Goal: Task Accomplishment & Management: Manage account settings

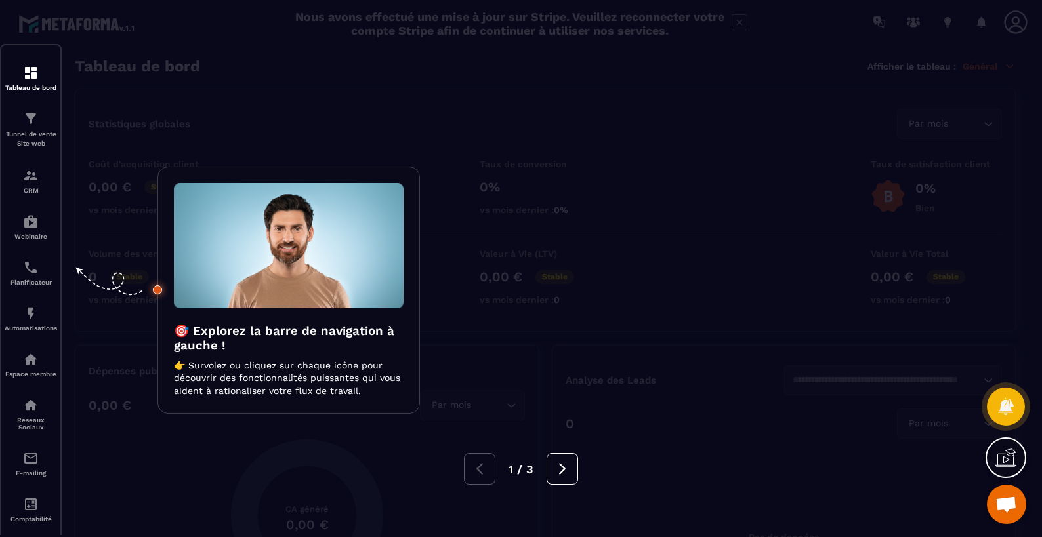
click at [449, 106] on div at bounding box center [521, 268] width 1042 height 537
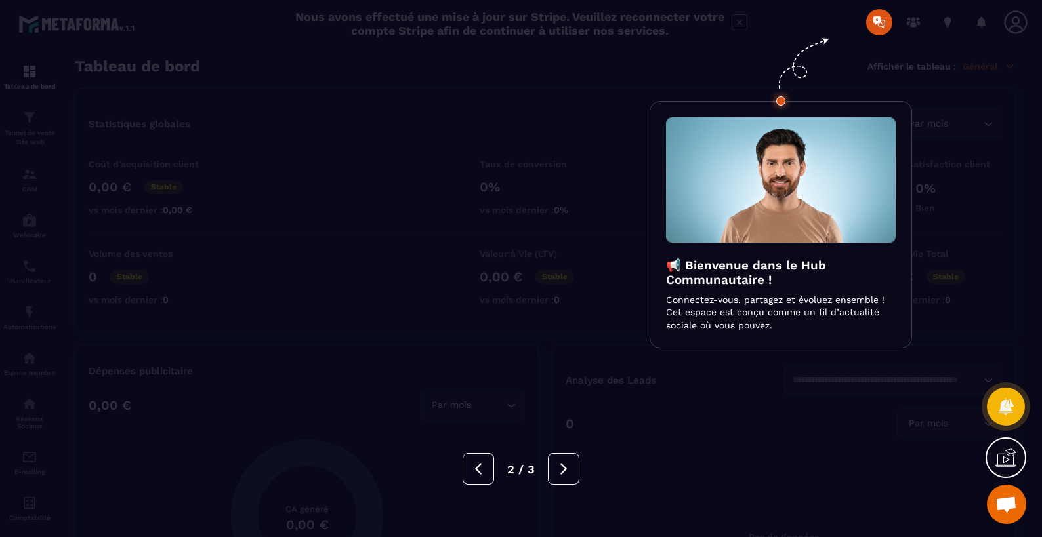
click at [602, 148] on div at bounding box center [521, 268] width 1042 height 537
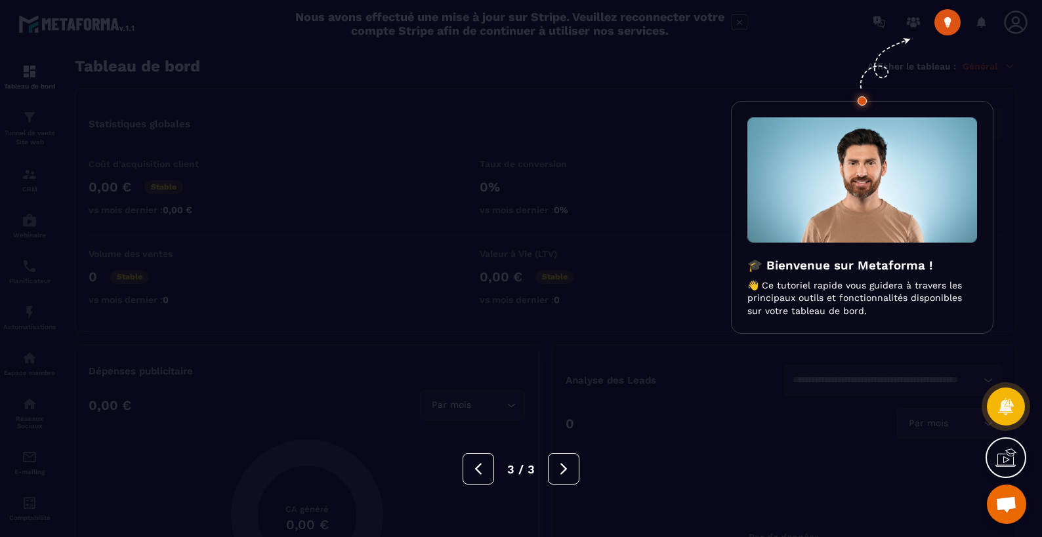
click at [583, 169] on div at bounding box center [521, 268] width 1042 height 537
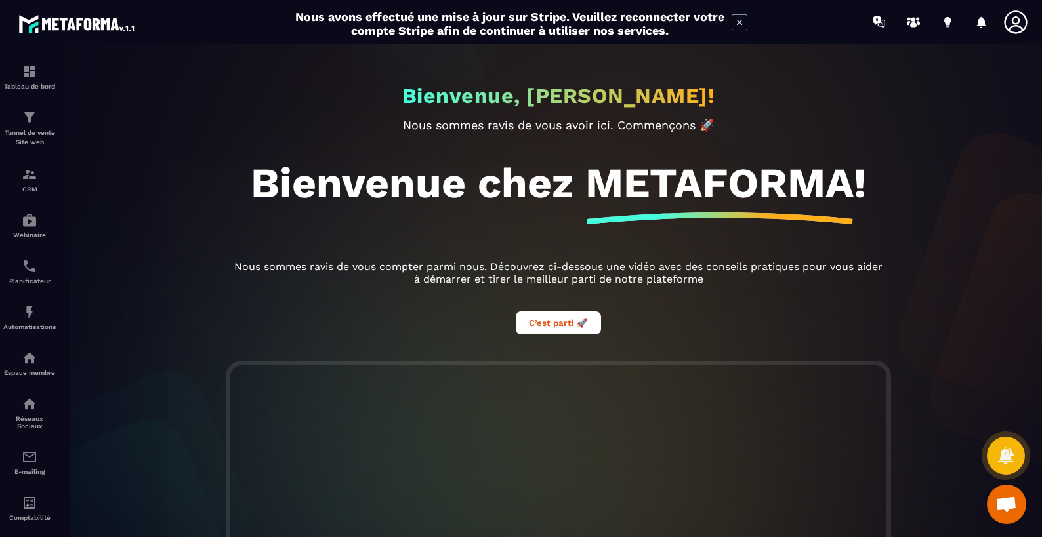
click at [742, 23] on icon at bounding box center [739, 22] width 16 height 16
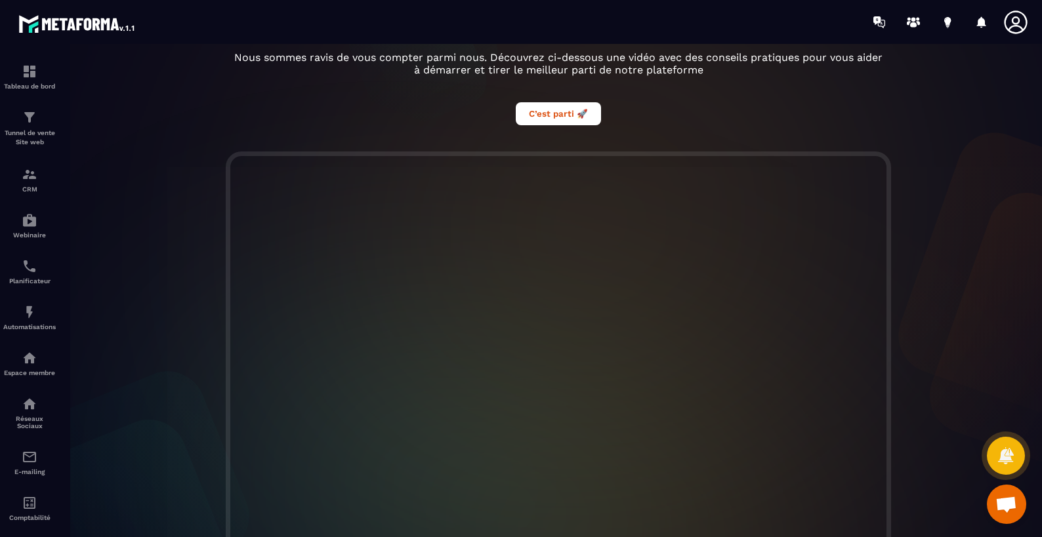
scroll to position [305, 0]
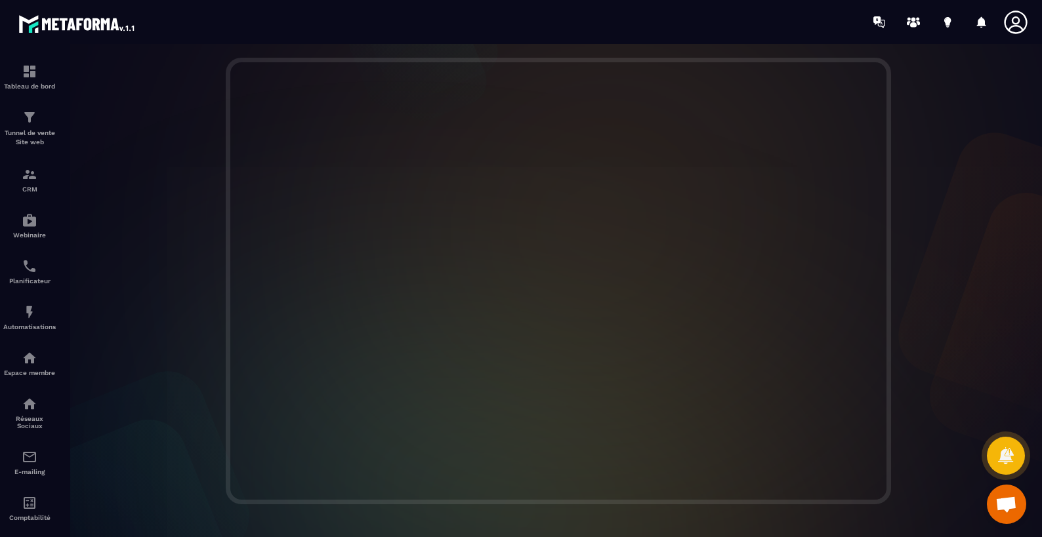
click at [1019, 24] on icon at bounding box center [1015, 22] width 26 height 26
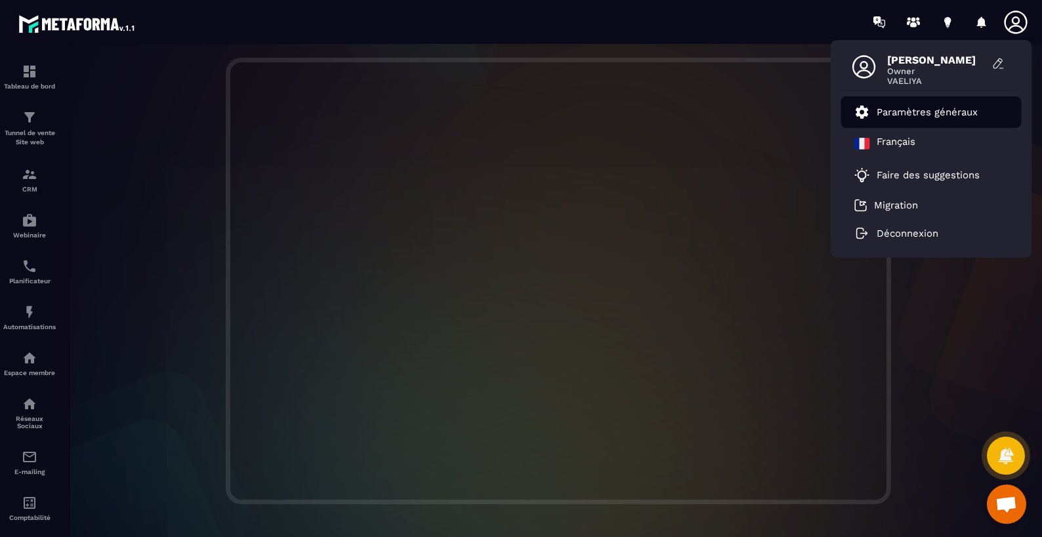
click at [945, 112] on p "Paramètres généraux" at bounding box center [926, 112] width 101 height 12
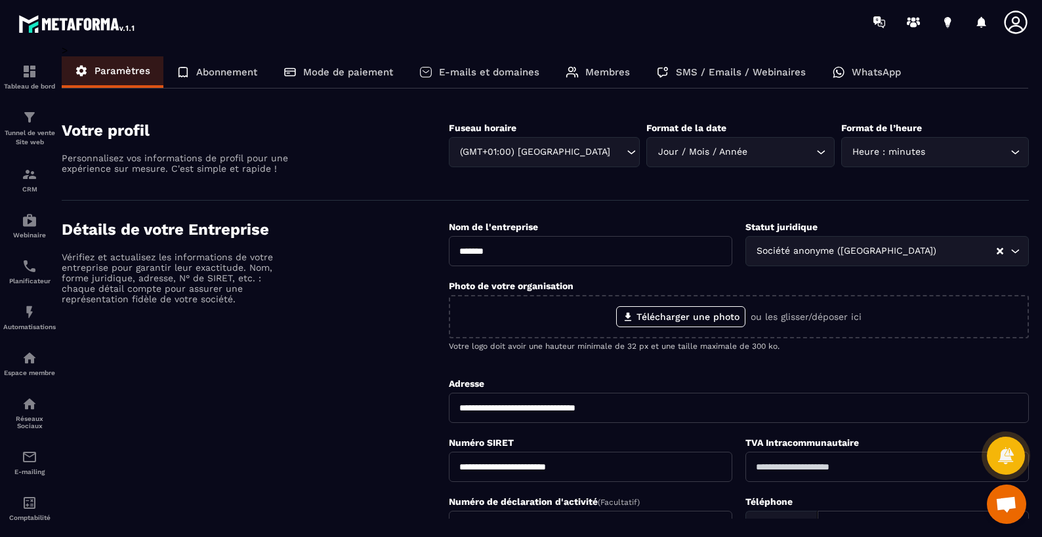
click at [600, 66] on div "Membres" at bounding box center [597, 71] width 91 height 31
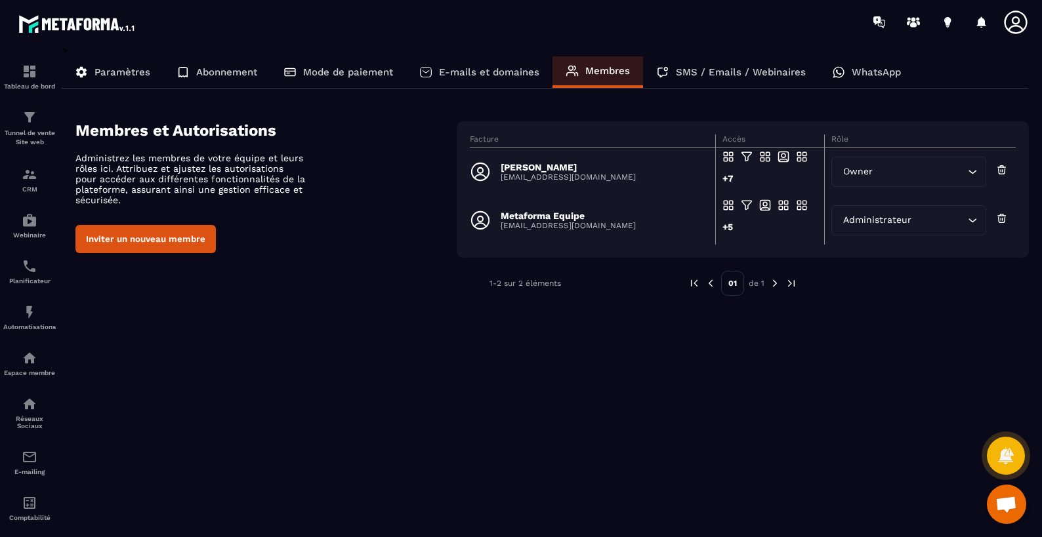
click at [155, 251] on button "Inviter un nouveau membre" at bounding box center [145, 239] width 140 height 28
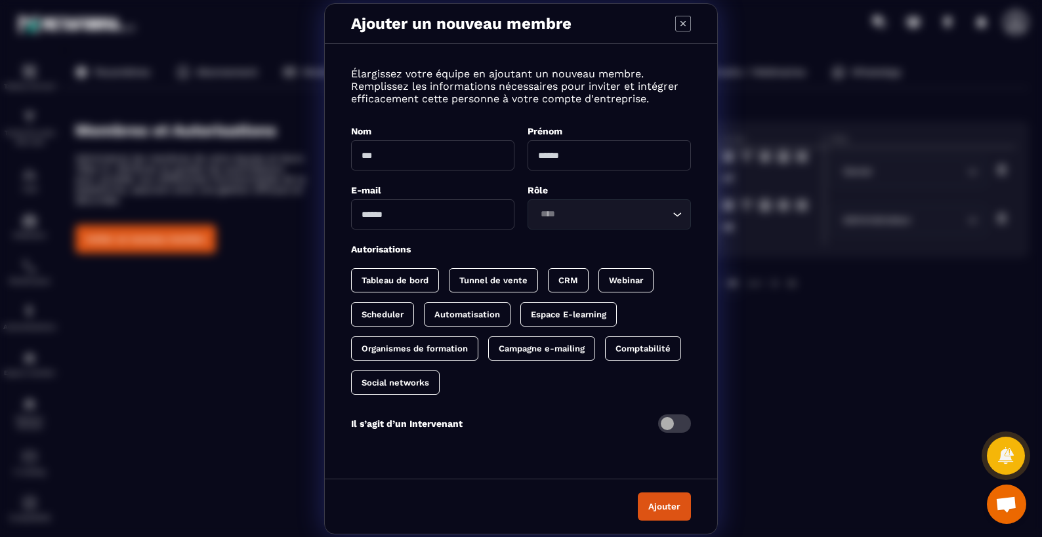
click at [387, 151] on input "Modal window" at bounding box center [432, 155] width 163 height 30
type input "********"
type input "******"
click at [384, 212] on input "Modal window" at bounding box center [432, 214] width 163 height 30
paste input "**********"
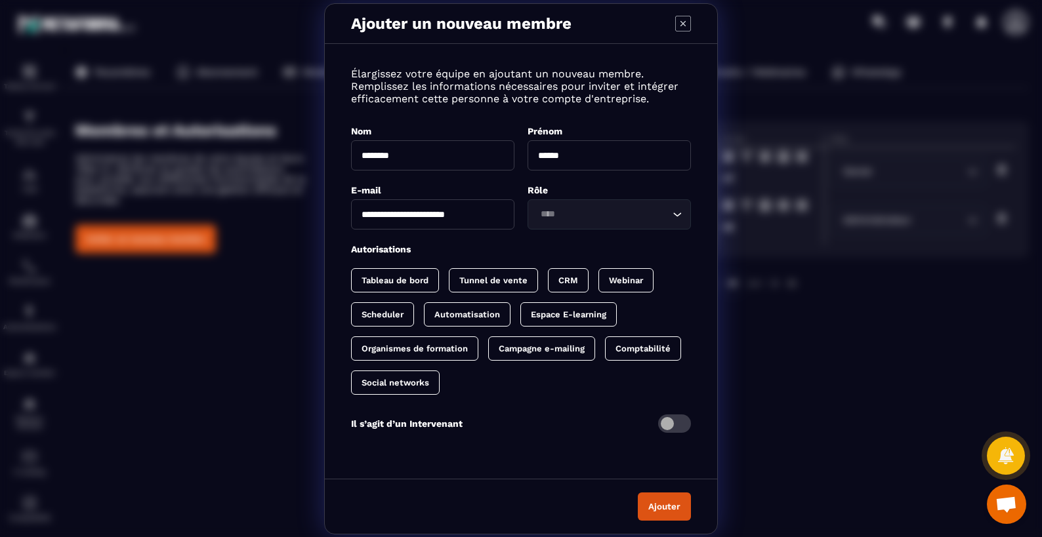
type input "**********"
click at [402, 279] on p "Tableau de bord" at bounding box center [394, 280] width 67 height 10
click at [527, 281] on p "Tunnel de vente" at bounding box center [506, 280] width 68 height 10
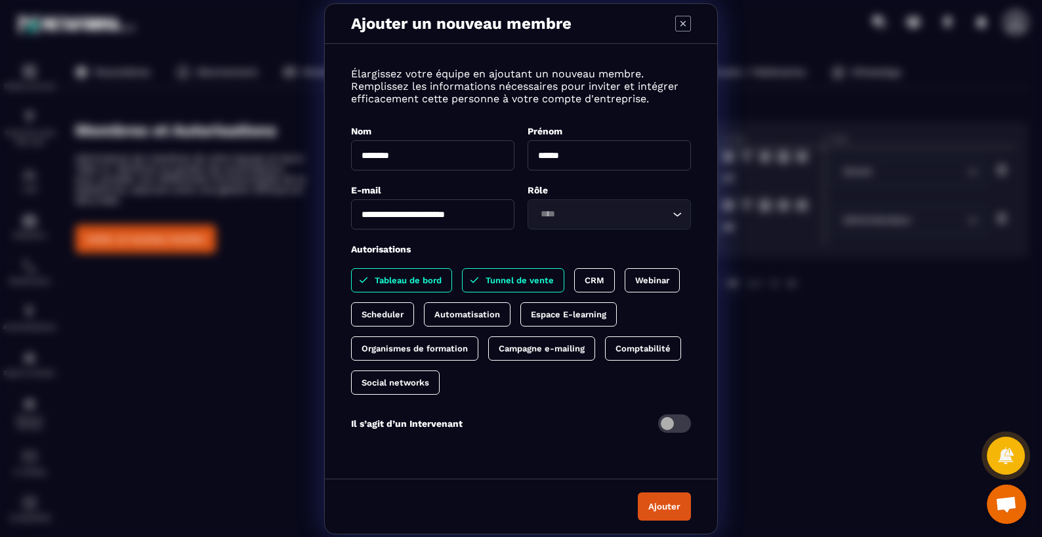
click at [592, 275] on p "CRM" at bounding box center [594, 280] width 20 height 10
click at [458, 313] on p "Scheduler" at bounding box center [447, 315] width 42 height 10
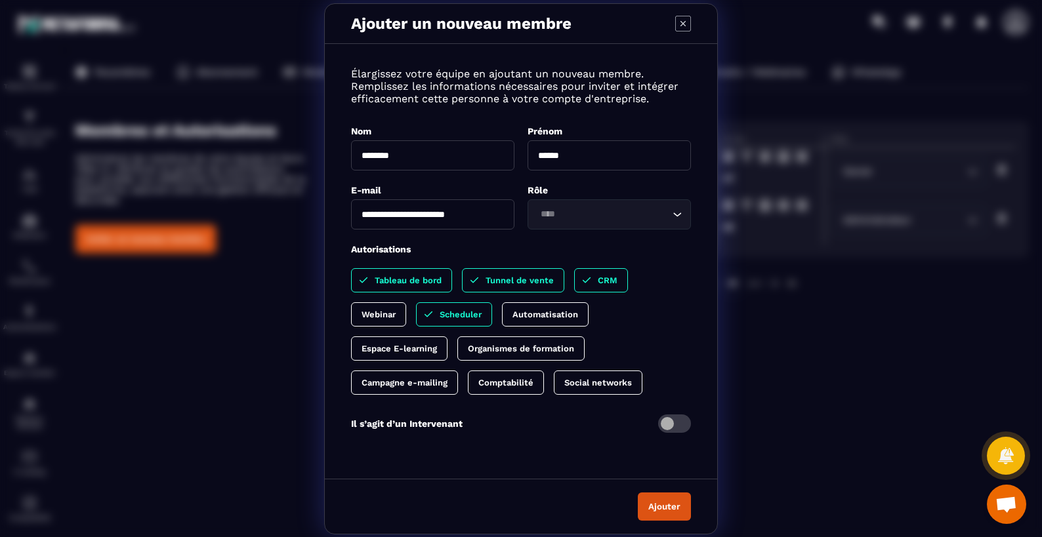
click at [561, 316] on p "Automatisation" at bounding box center [545, 315] width 66 height 10
click at [397, 341] on div "Espace E-learning" at bounding box center [399, 348] width 96 height 24
click at [393, 388] on div "Campagne e-mailing" at bounding box center [404, 383] width 107 height 24
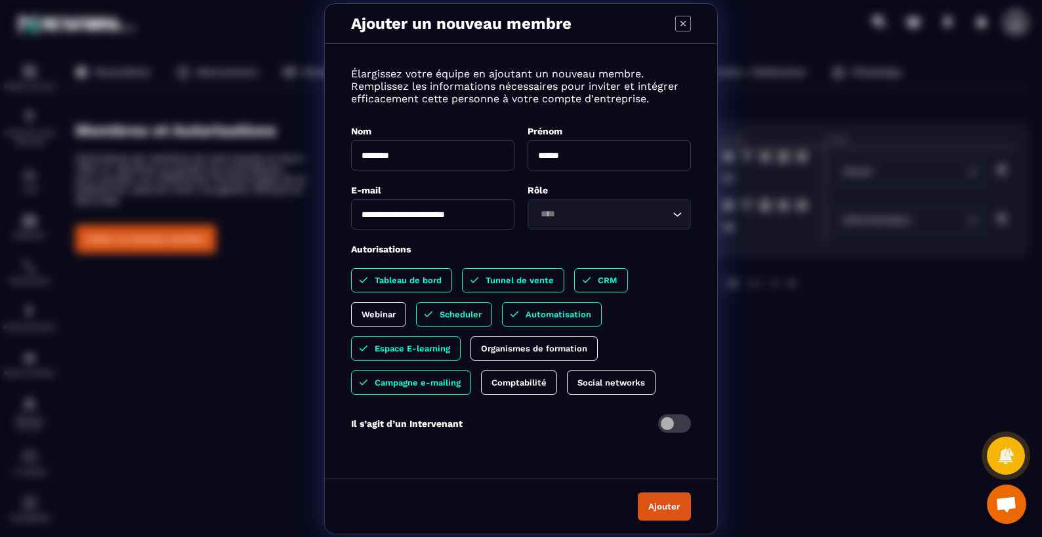
click at [533, 388] on div "Comptabilité" at bounding box center [519, 383] width 76 height 24
click at [638, 385] on p "Social networks" at bounding box center [624, 383] width 68 height 10
click at [549, 344] on p "Organismes de formation" at bounding box center [534, 349] width 106 height 10
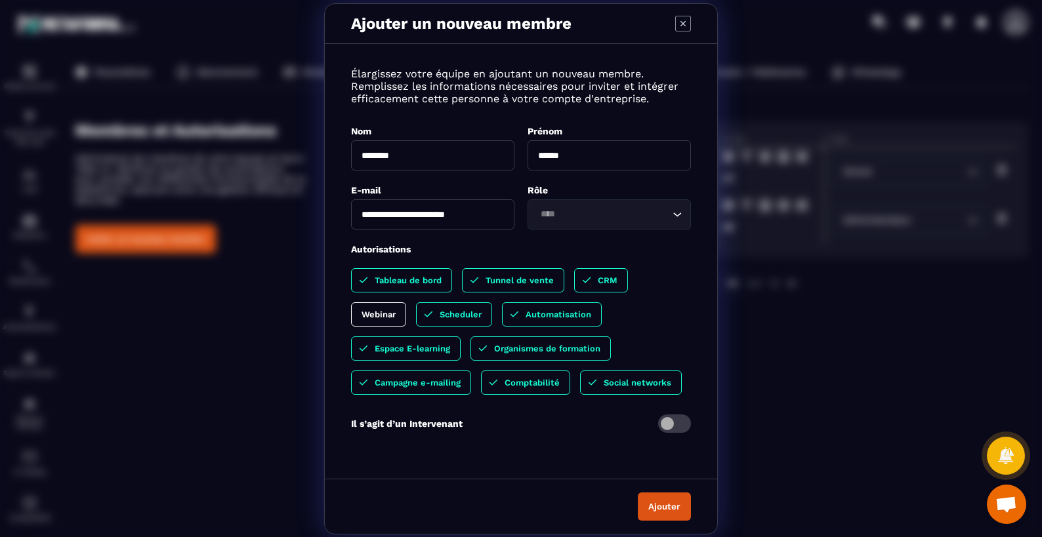
click at [373, 315] on p "Webinar" at bounding box center [378, 315] width 34 height 10
click at [622, 210] on input "Search for option" at bounding box center [602, 214] width 133 height 14
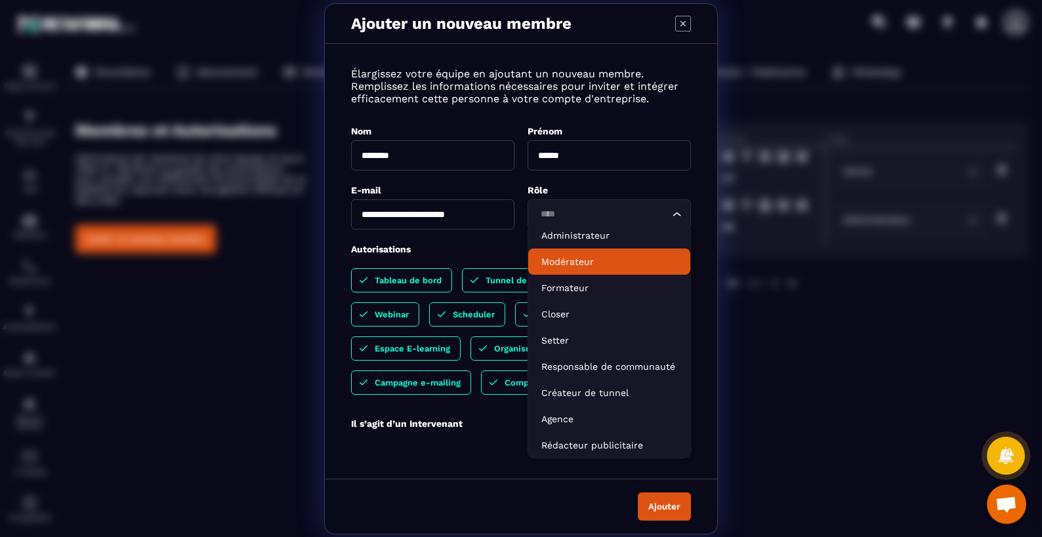
scroll to position [0, 0]
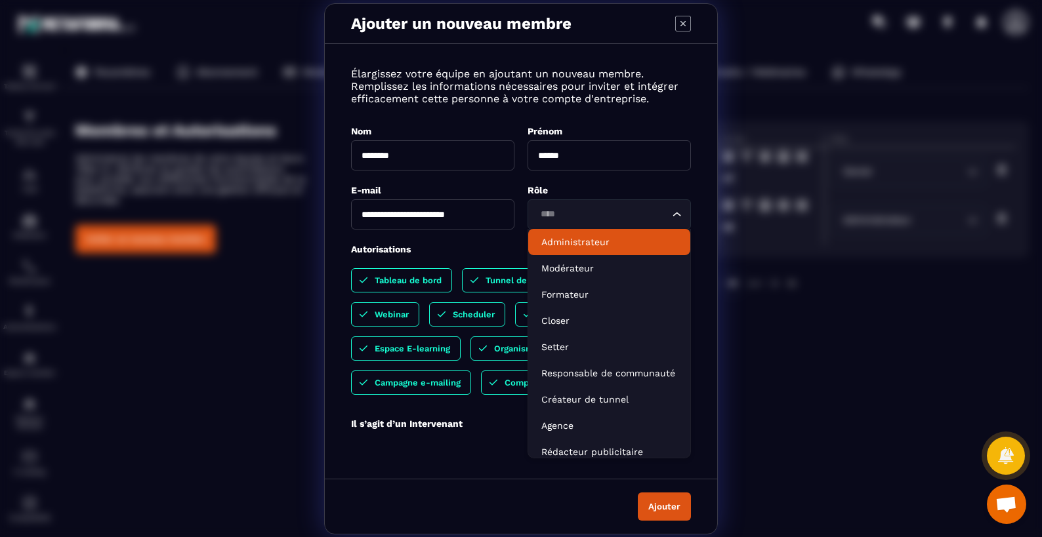
click at [593, 241] on p "Administrateur" at bounding box center [609, 241] width 136 height 13
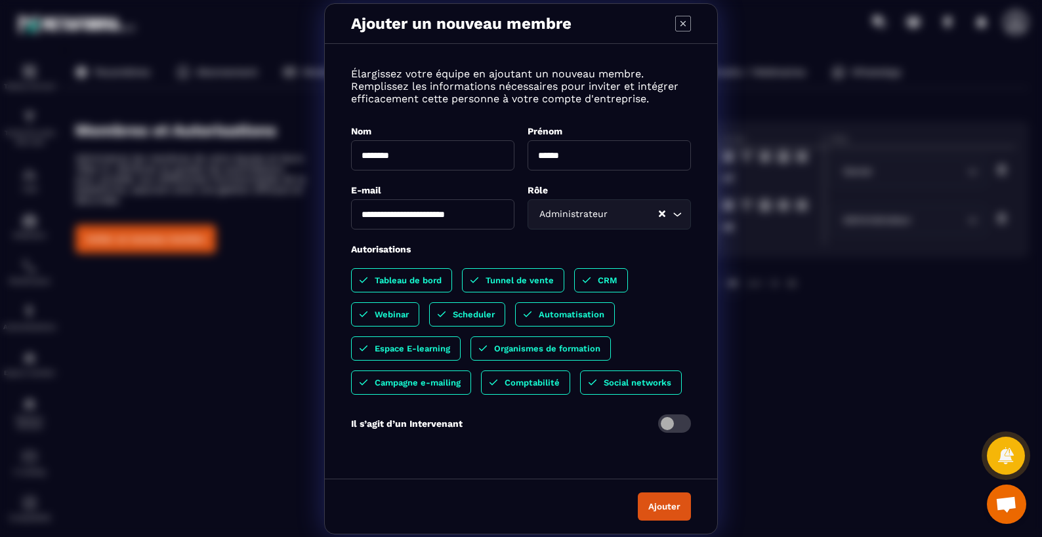
click at [669, 515] on button "Ajouter" at bounding box center [664, 507] width 53 height 28
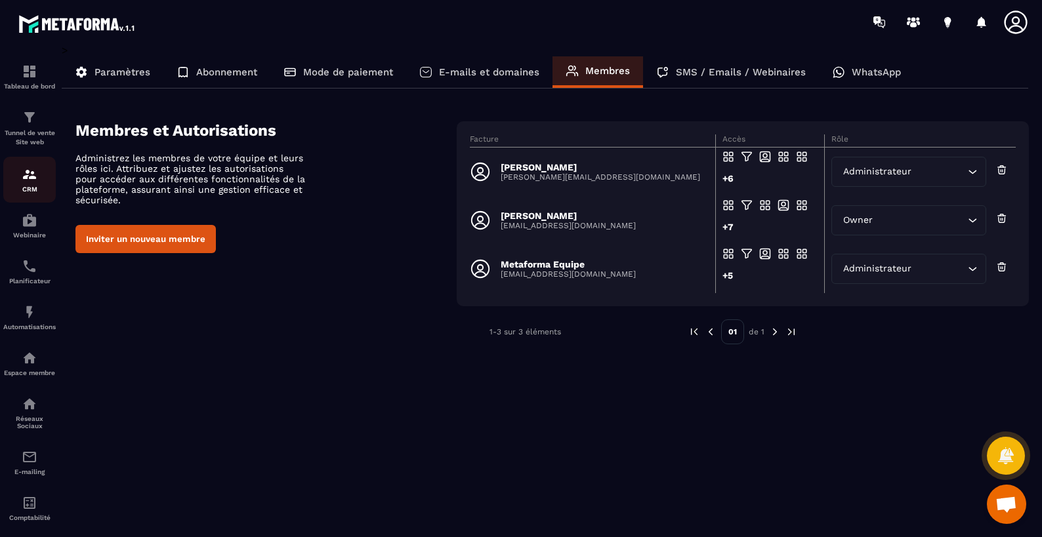
click at [24, 176] on img at bounding box center [30, 175] width 16 height 16
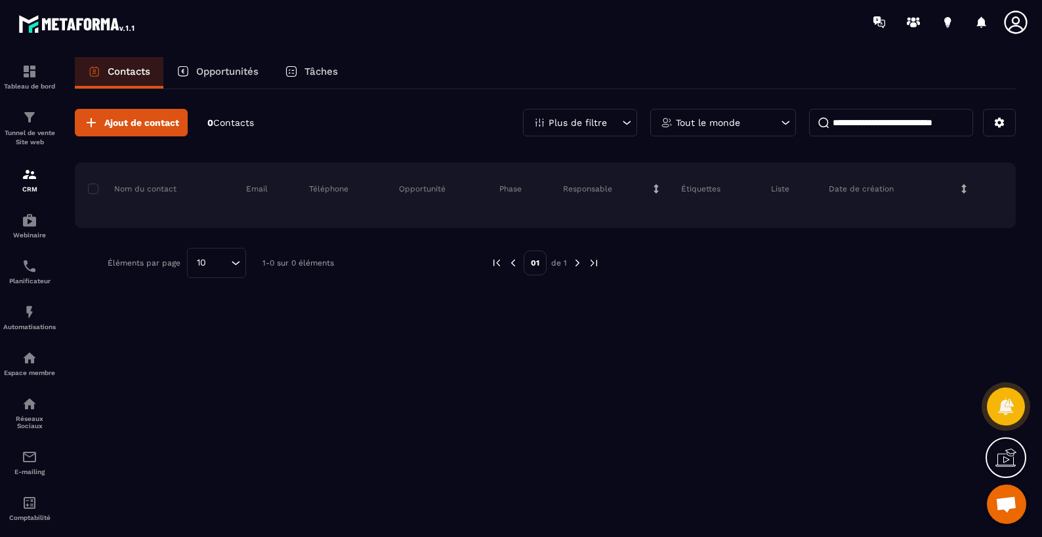
click at [1001, 513] on span "Ouvrir le chat" at bounding box center [1006, 506] width 22 height 18
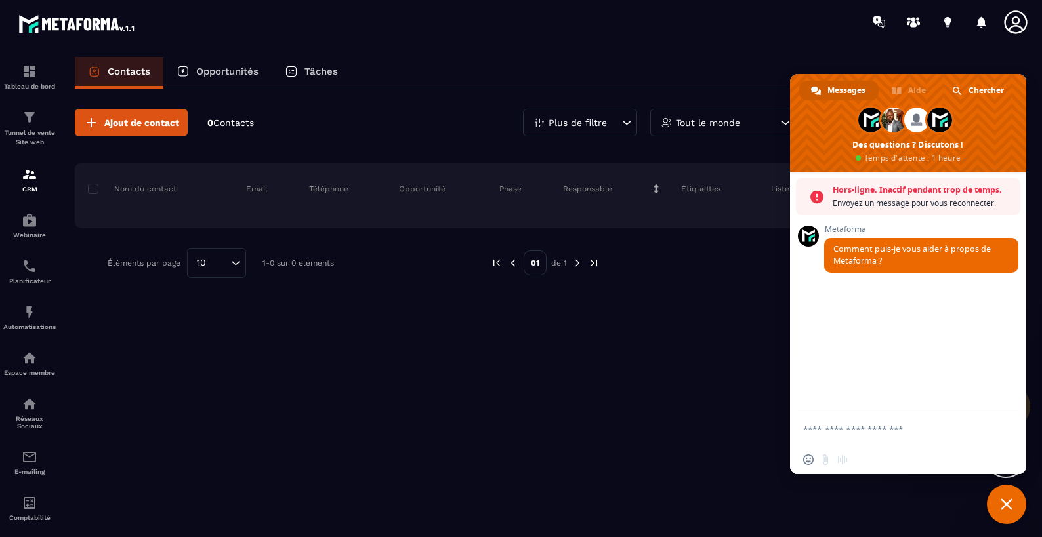
click at [866, 432] on textarea "Entrez votre message..." at bounding box center [895, 429] width 184 height 33
click at [855, 432] on textarea "Entrez votre message..." at bounding box center [895, 429] width 184 height 33
click at [870, 420] on textarea "Entrez votre message..." at bounding box center [895, 429] width 184 height 33
click at [861, 429] on textarea "Entrez votre message..." at bounding box center [895, 429] width 184 height 33
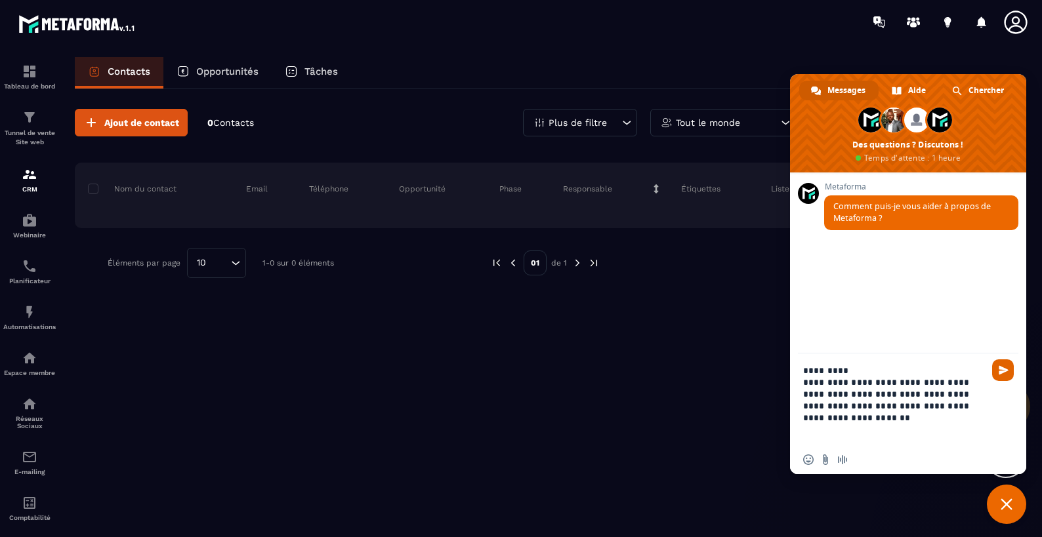
type textarea "**********"
click at [994, 374] on span "Envoyer" at bounding box center [1003, 370] width 22 height 22
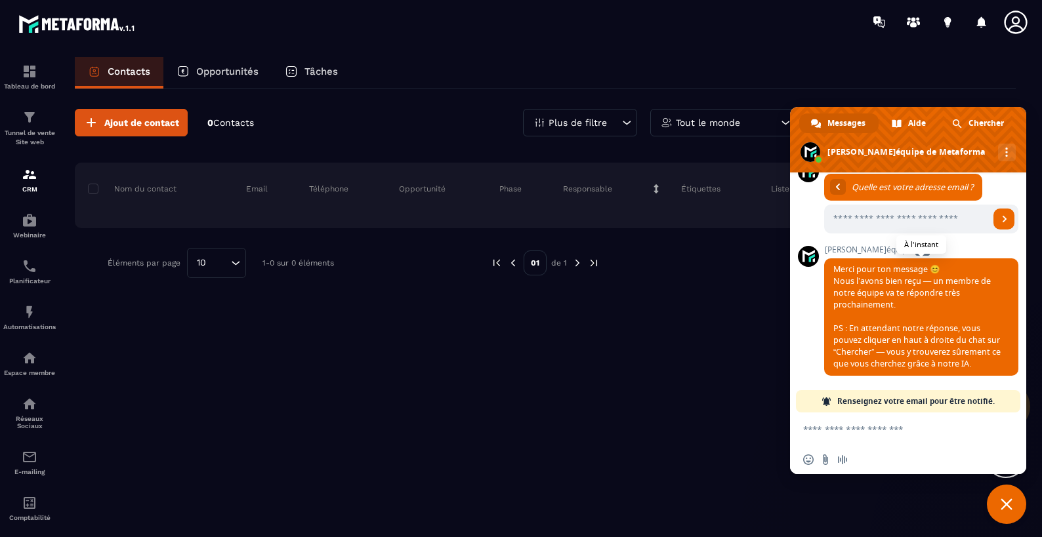
scroll to position [171, 0]
click at [864, 430] on textarea "Entrez votre message..." at bounding box center [895, 429] width 184 height 33
type textarea "**********"
click at [998, 432] on span "Envoyer" at bounding box center [1003, 429] width 10 height 10
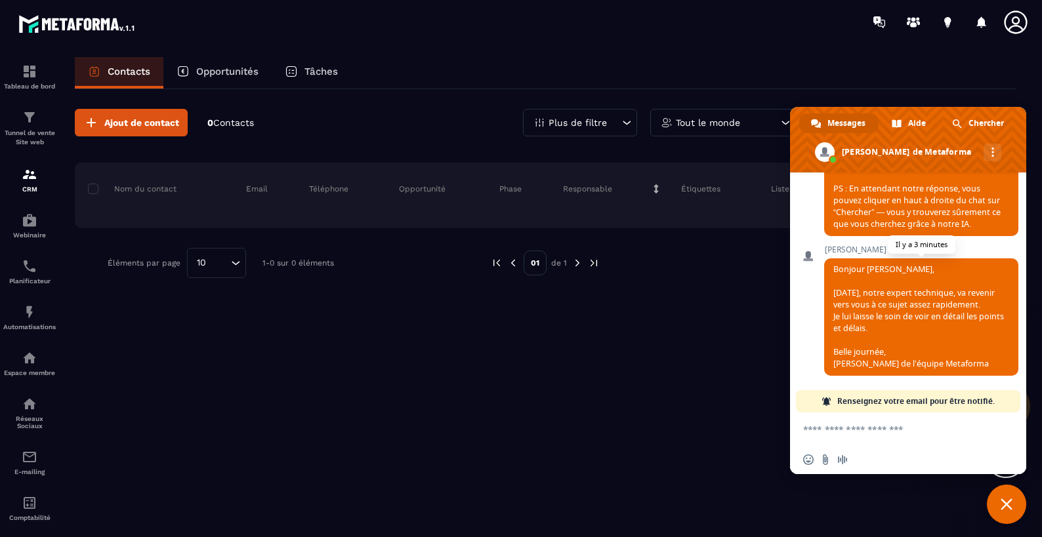
scroll to position [502, 0]
click at [848, 435] on textarea "Entrez votre message..." at bounding box center [895, 429] width 184 height 33
click at [834, 427] on textarea "Entrez votre message..." at bounding box center [895, 429] width 184 height 33
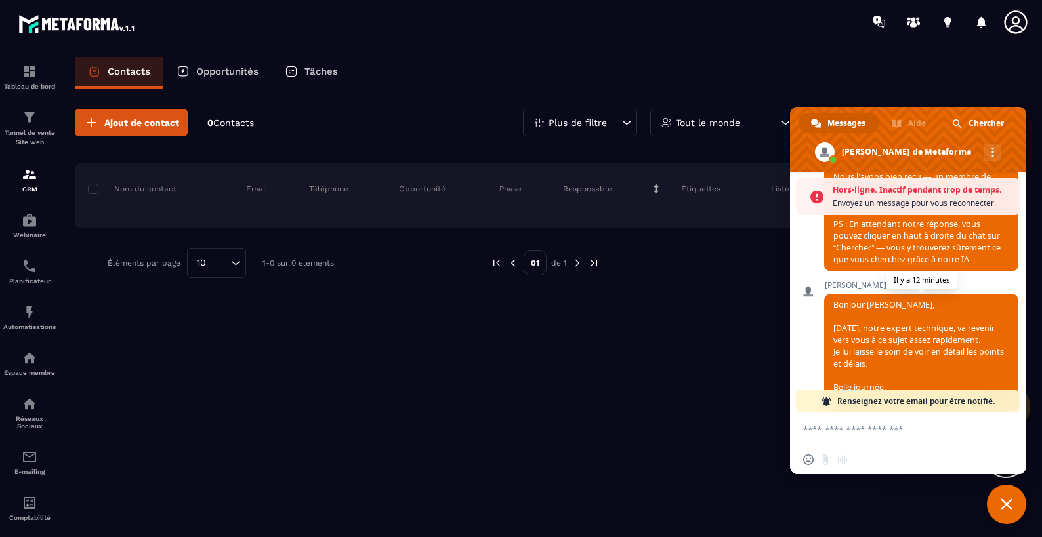
scroll to position [548, 0]
